Goal: Information Seeking & Learning: Learn about a topic

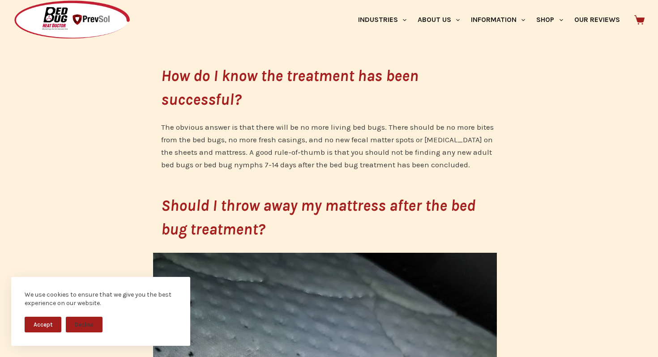
scroll to position [325, 0]
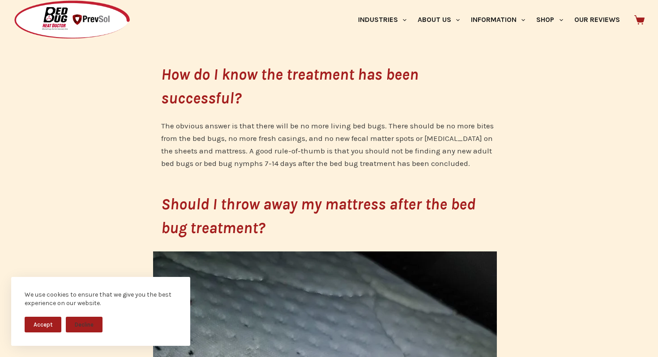
click at [44, 330] on button "Accept" at bounding box center [43, 325] width 37 height 16
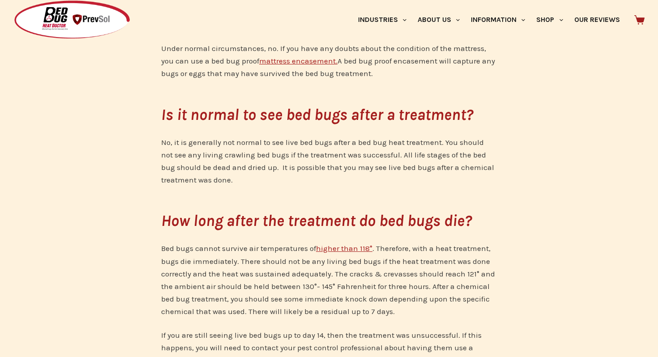
scroll to position [996, 0]
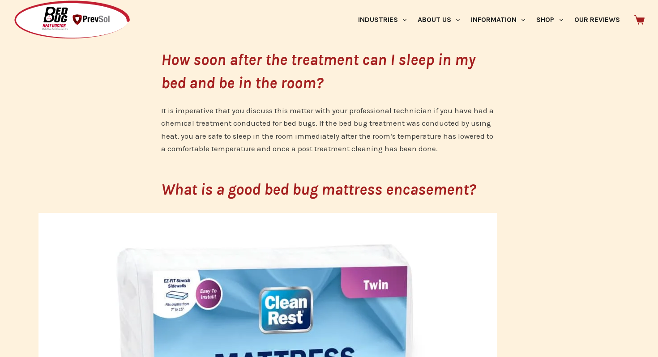
scroll to position [1339, 0]
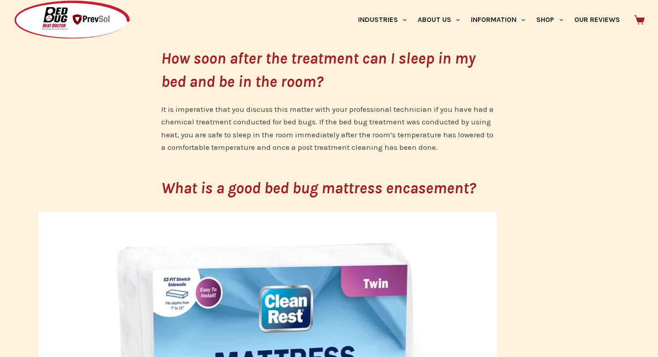
click at [249, 126] on p "It is imperative that you discuss this matter with your professional technician…" at bounding box center [329, 128] width 336 height 50
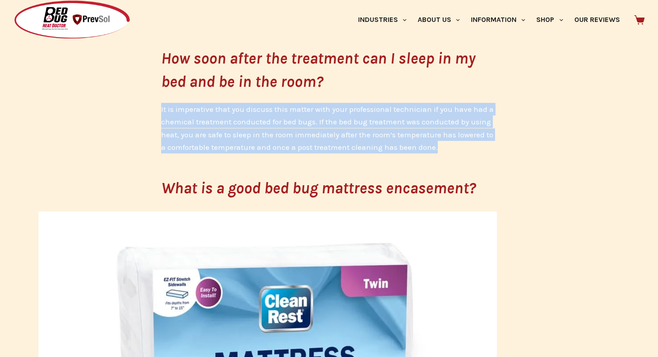
click at [249, 126] on p "It is imperative that you discuss this matter with your professional technician…" at bounding box center [329, 128] width 336 height 50
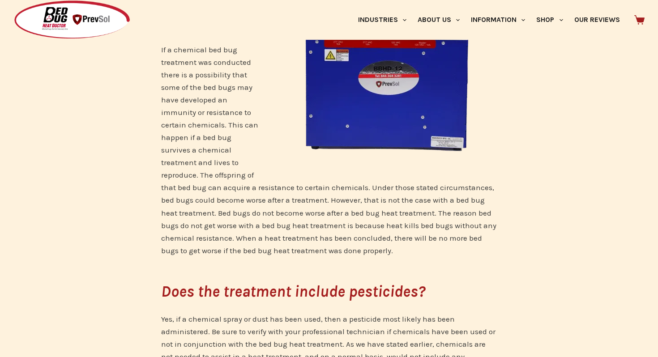
scroll to position [2292, 0]
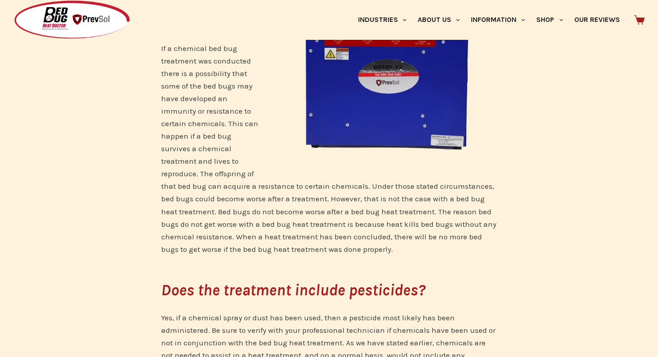
click at [193, 101] on p "If a chemical bed bug treatment was conducted there is a possibility that some …" at bounding box center [329, 149] width 336 height 214
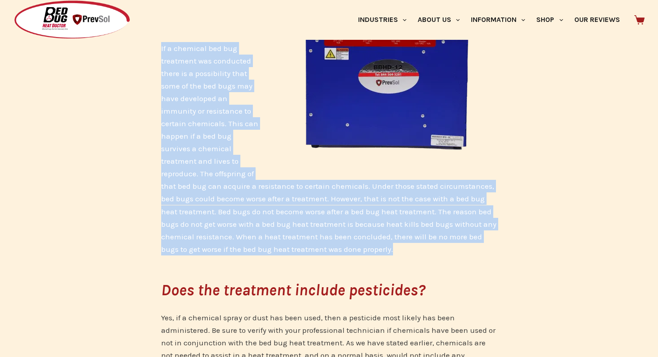
click at [193, 101] on p "If a chemical bed bug treatment was conducted there is a possibility that some …" at bounding box center [329, 149] width 336 height 214
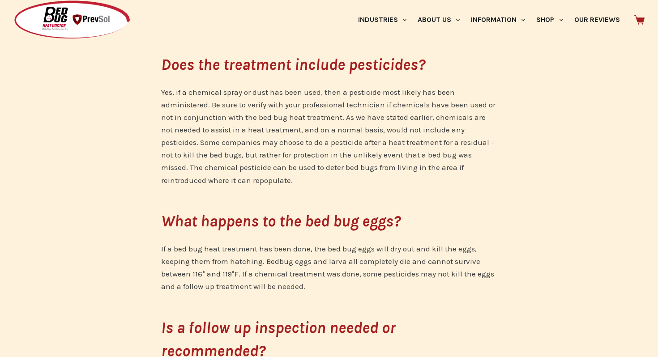
scroll to position [2522, 0]
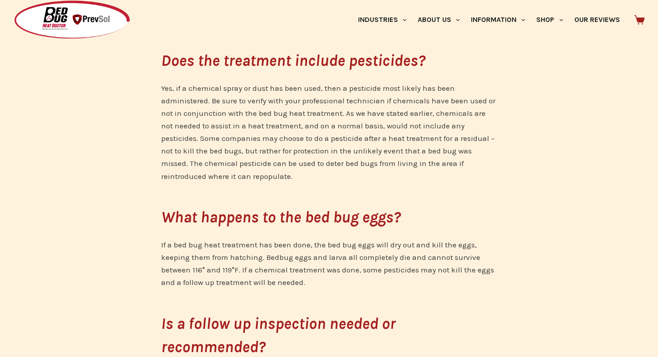
click at [231, 99] on p "Yes, if a chemical spray or dust has been used, then a pesticide most likely ha…" at bounding box center [329, 132] width 336 height 100
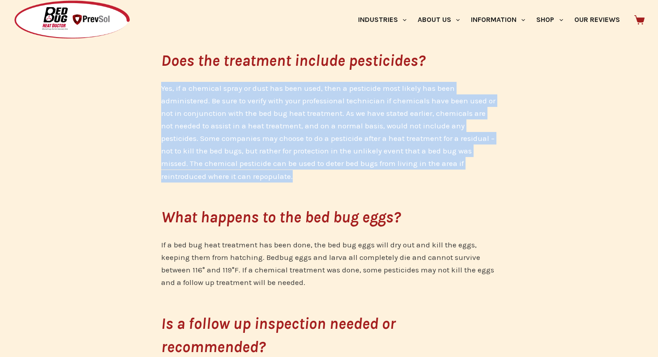
click at [231, 99] on p "Yes, if a chemical spray or dust has been used, then a pesticide most likely ha…" at bounding box center [329, 132] width 336 height 100
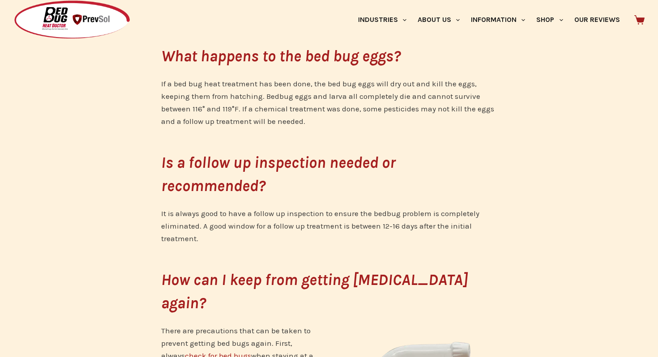
scroll to position [2688, 0]
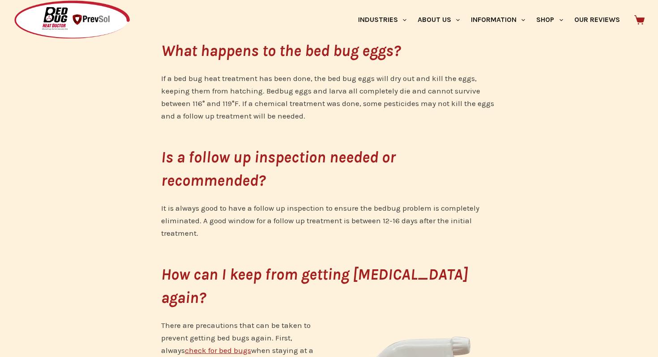
click at [201, 112] on p "If a bed bug heat treatment has been done, the bed bug eggs will dry out and ki…" at bounding box center [329, 97] width 336 height 50
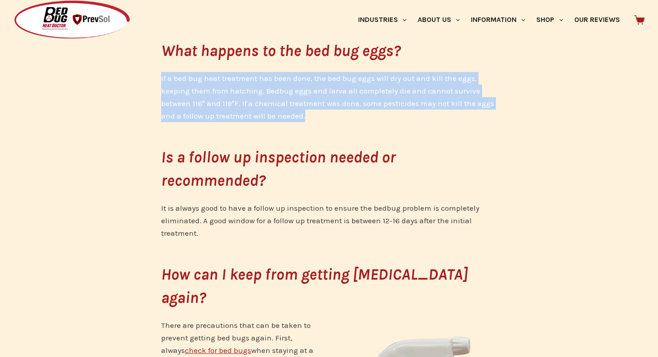
click at [201, 112] on p "If a bed bug heat treatment has been done, the bed bug eggs will dry out and ki…" at bounding box center [329, 97] width 336 height 50
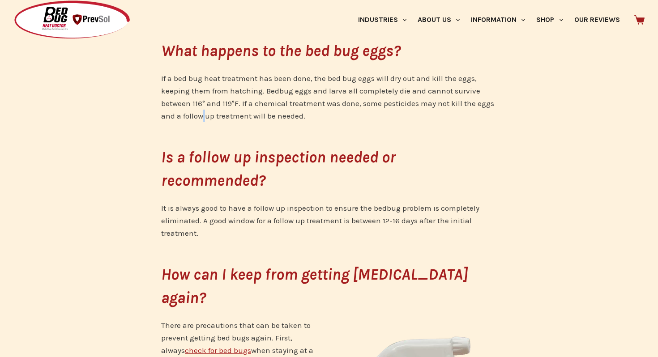
click at [201, 112] on p "If a bed bug heat treatment has been done, the bed bug eggs will dry out and ki…" at bounding box center [329, 97] width 336 height 50
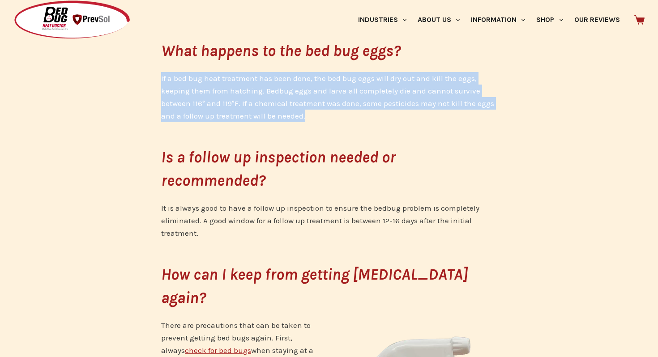
click at [201, 112] on p "If a bed bug heat treatment has been done, the bed bug eggs will dry out and ki…" at bounding box center [329, 97] width 336 height 50
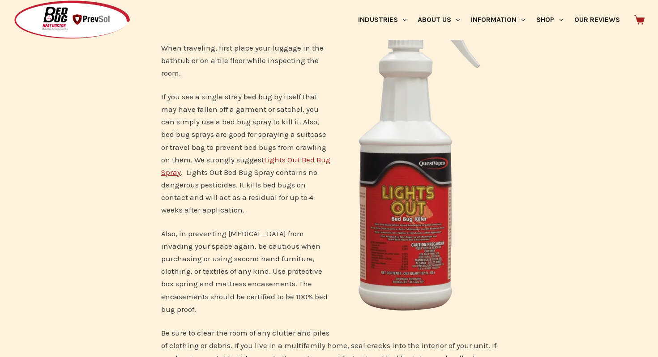
scroll to position [3042, 0]
